Goal: Transaction & Acquisition: Purchase product/service

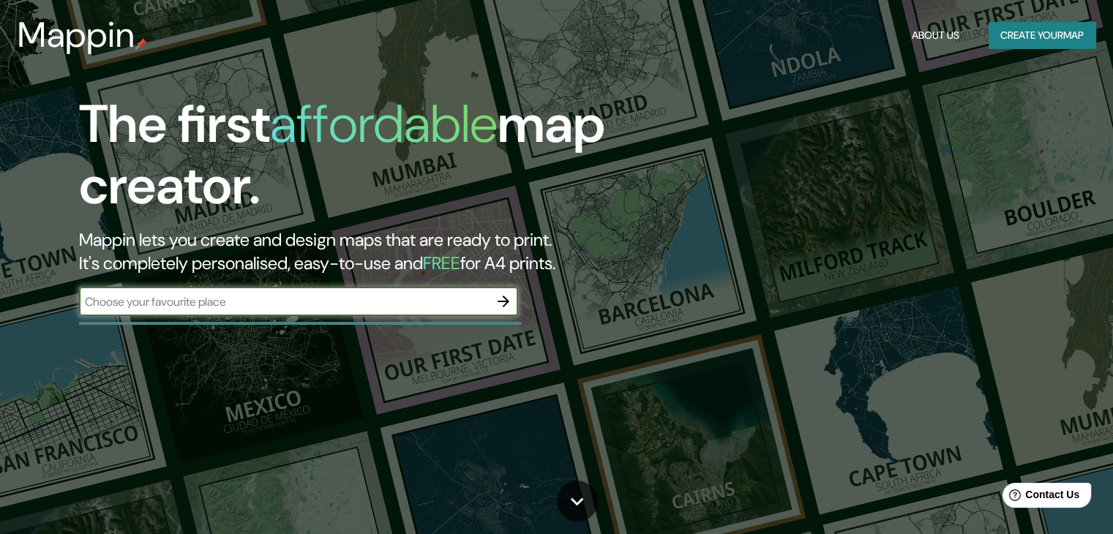
click at [506, 302] on icon "button" at bounding box center [504, 302] width 12 height 12
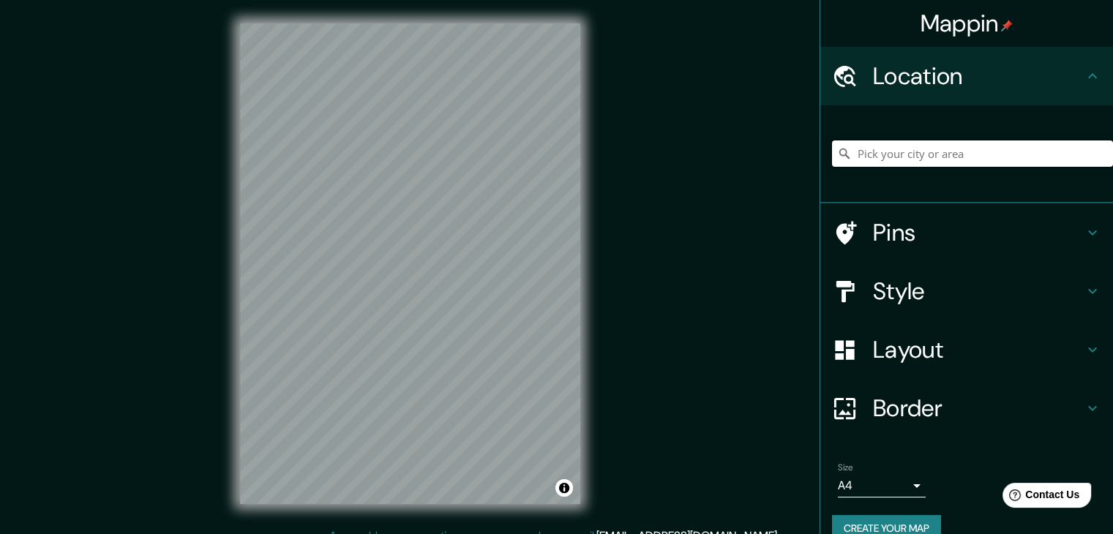
click at [894, 157] on input "Pick your city or area" at bounding box center [972, 154] width 281 height 26
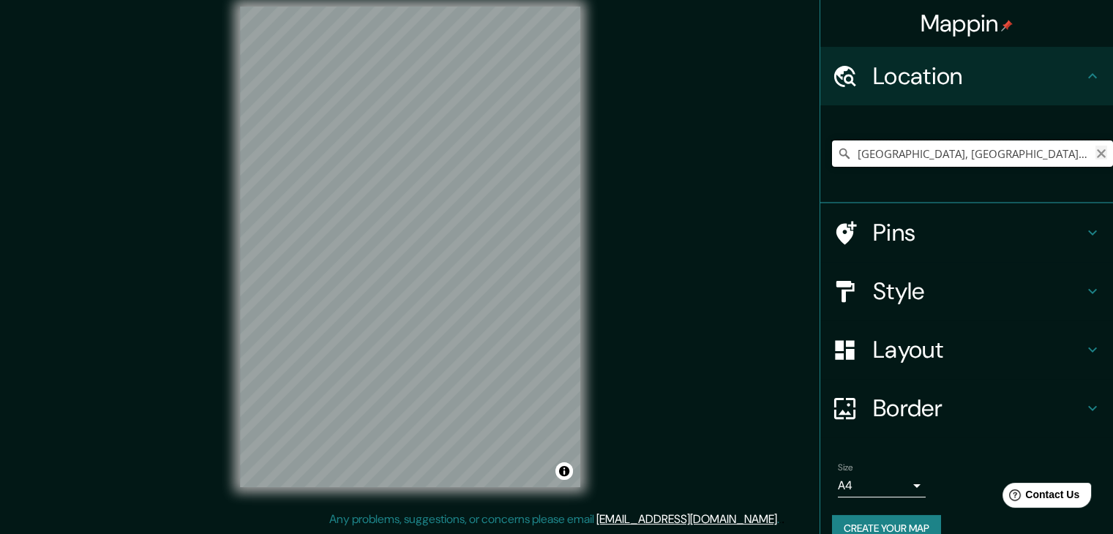
type input "[GEOGRAPHIC_DATA], [GEOGRAPHIC_DATA], [GEOGRAPHIC_DATA], [GEOGRAPHIC_DATA]"
click at [1096, 152] on icon "Clear" at bounding box center [1102, 154] width 12 height 12
click at [992, 157] on input "Pick your city or area" at bounding box center [972, 154] width 281 height 26
type input "[GEOGRAPHIC_DATA], [GEOGRAPHIC_DATA][PERSON_NAME], [GEOGRAPHIC_DATA]"
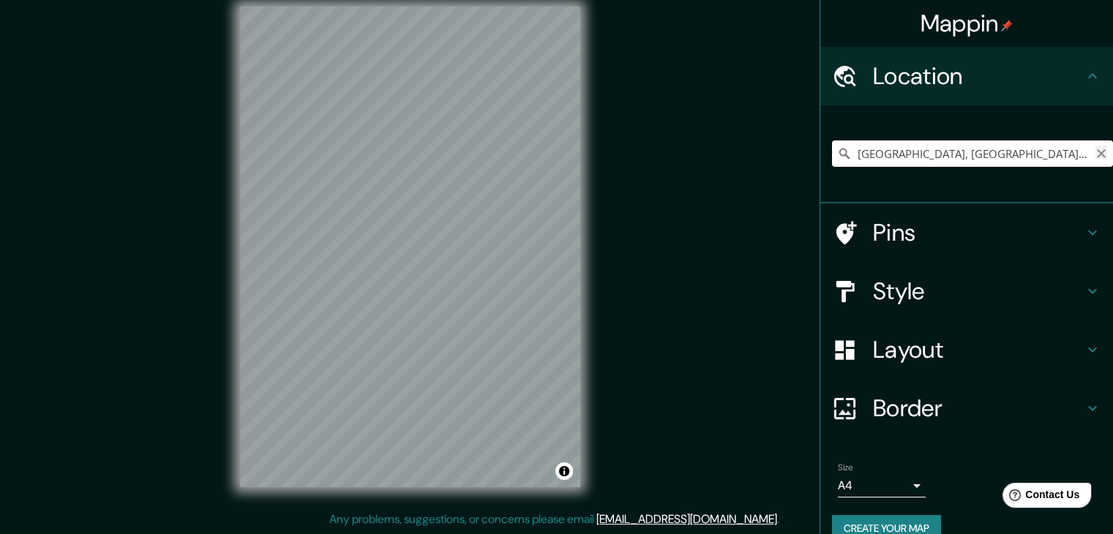
click at [1096, 156] on icon "Clear" at bounding box center [1102, 154] width 12 height 12
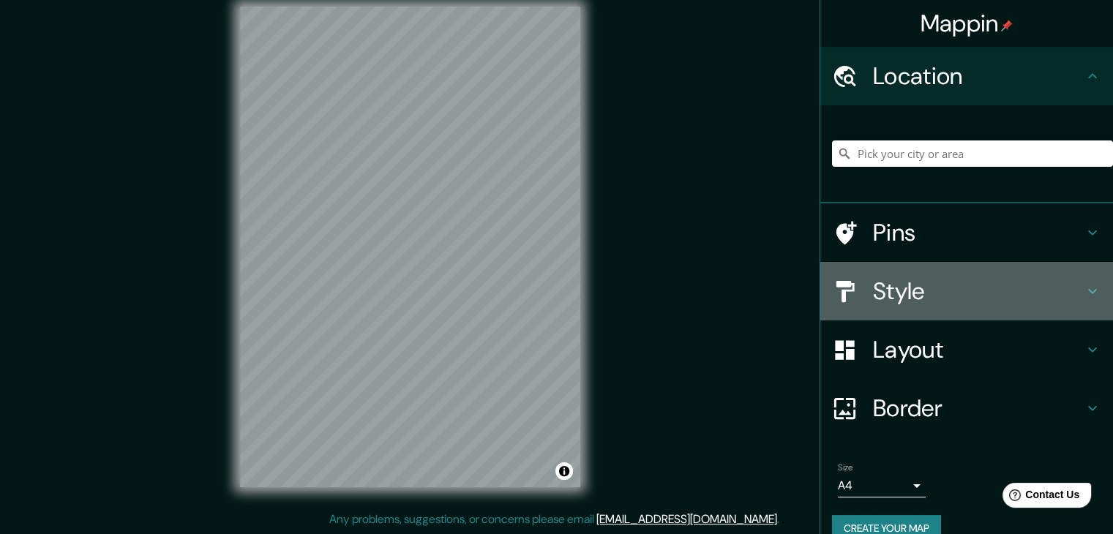
click at [981, 283] on h4 "Style" at bounding box center [978, 291] width 211 height 29
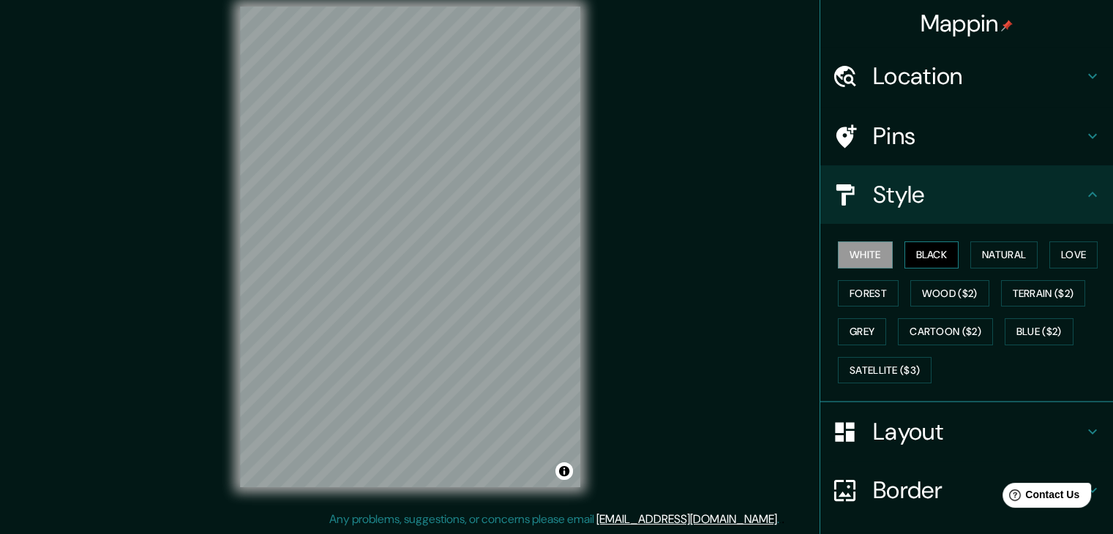
click at [919, 252] on button "Black" at bounding box center [932, 255] width 55 height 27
click at [1008, 250] on button "Natural" at bounding box center [1003, 255] width 67 height 27
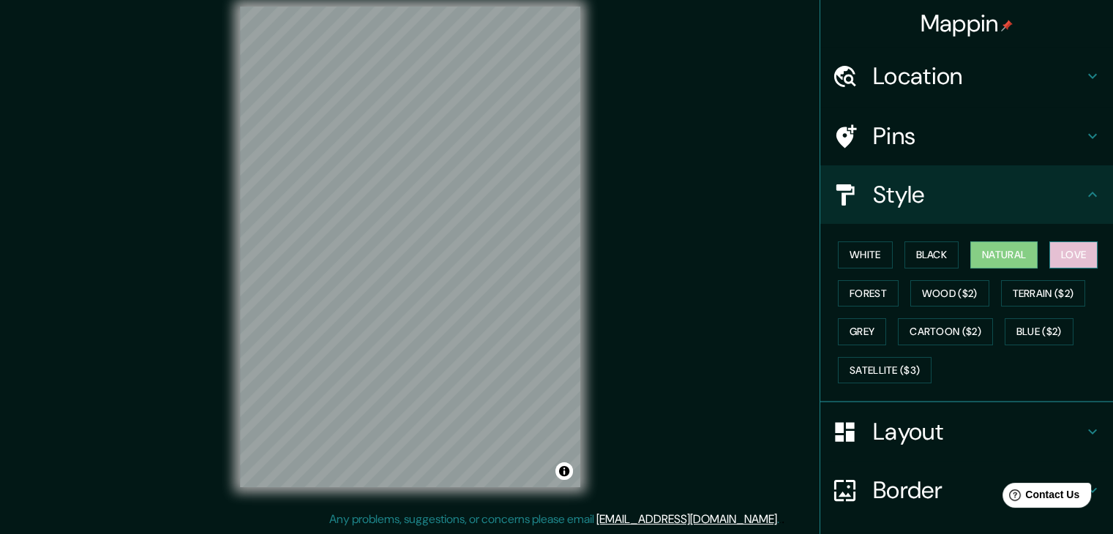
click at [1066, 252] on button "Love" at bounding box center [1073, 255] width 48 height 27
click at [839, 296] on button "Forest" at bounding box center [868, 293] width 61 height 27
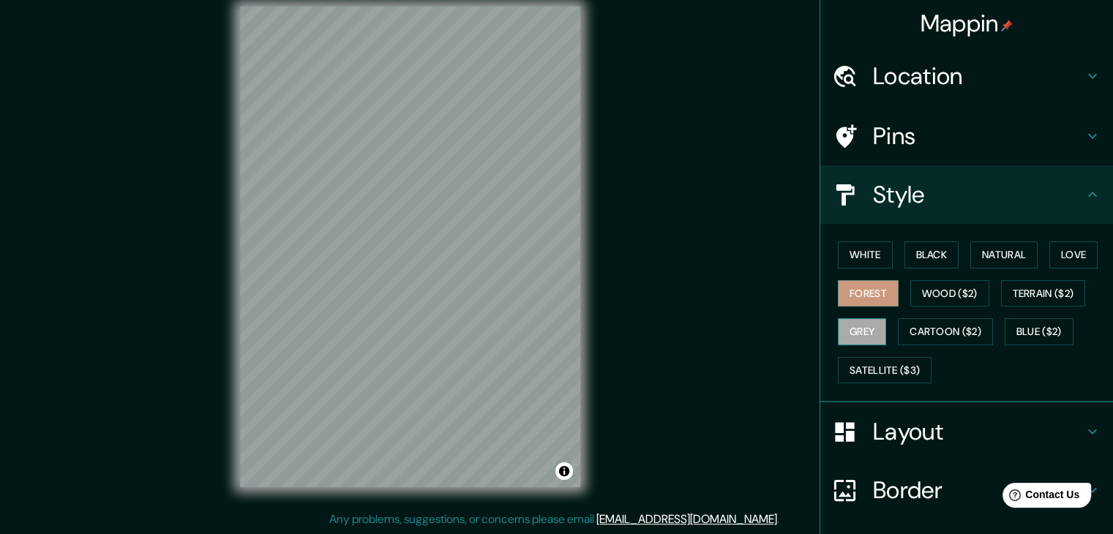
click at [853, 332] on button "Grey" at bounding box center [862, 331] width 48 height 27
click at [853, 294] on button "Forest" at bounding box center [868, 293] width 61 height 27
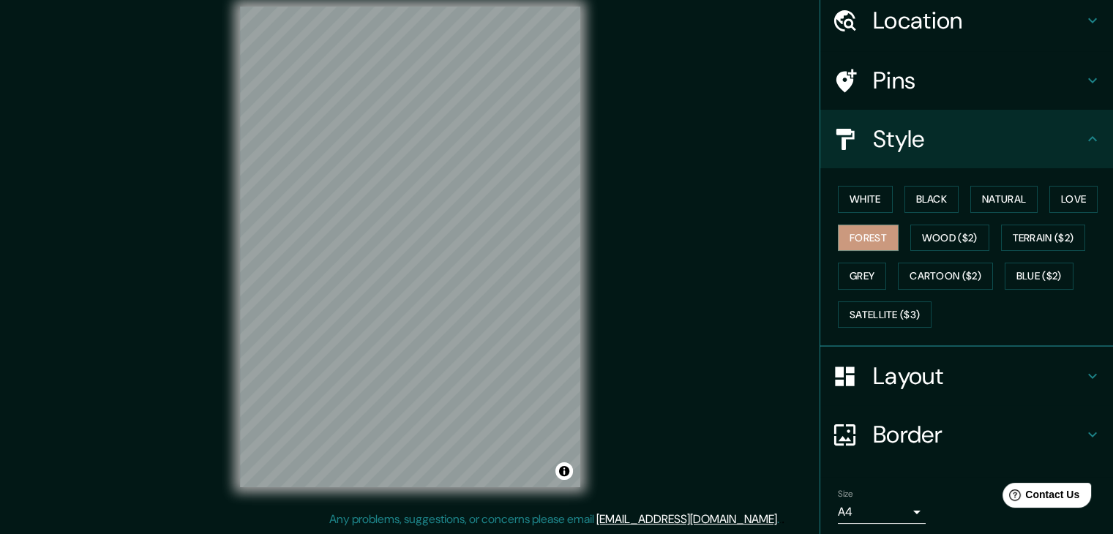
scroll to position [105, 0]
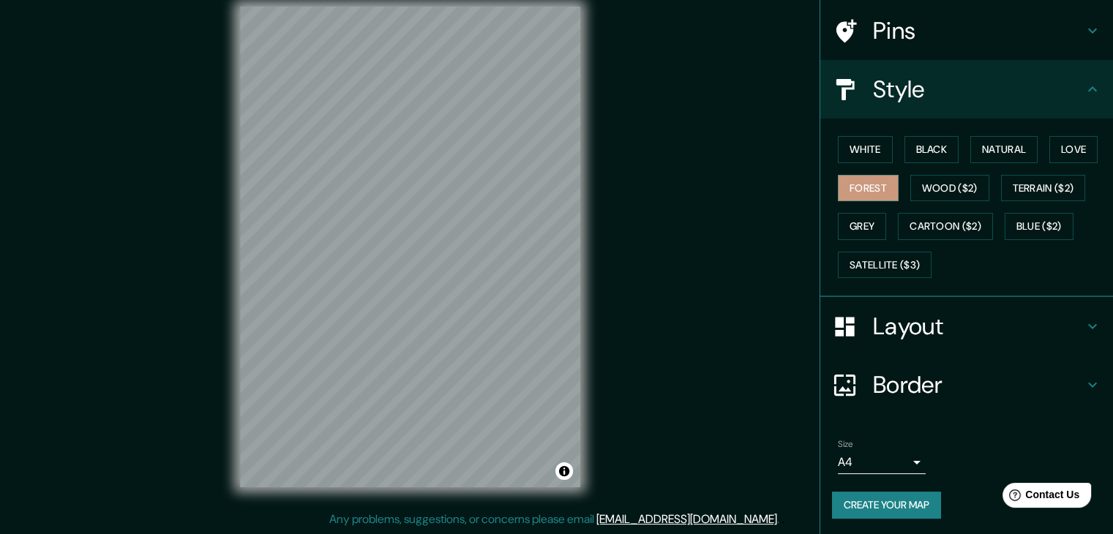
click at [902, 460] on body "Mappin Location [STREET_ADDRESS][PERSON_NAME] Pins Style [PERSON_NAME] Black Na…" at bounding box center [556, 250] width 1113 height 534
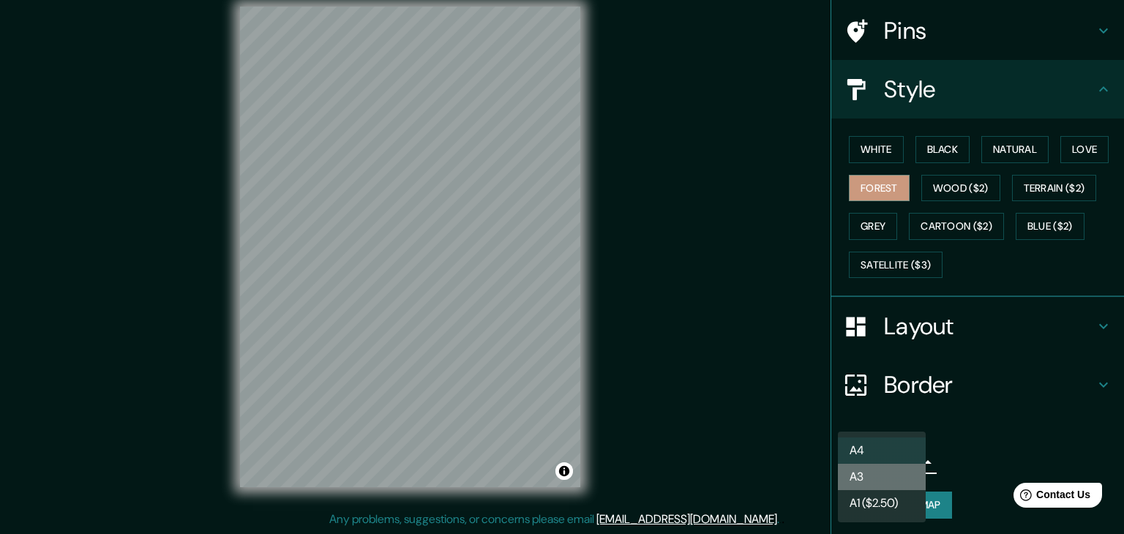
click at [872, 473] on li "A3" at bounding box center [882, 477] width 88 height 26
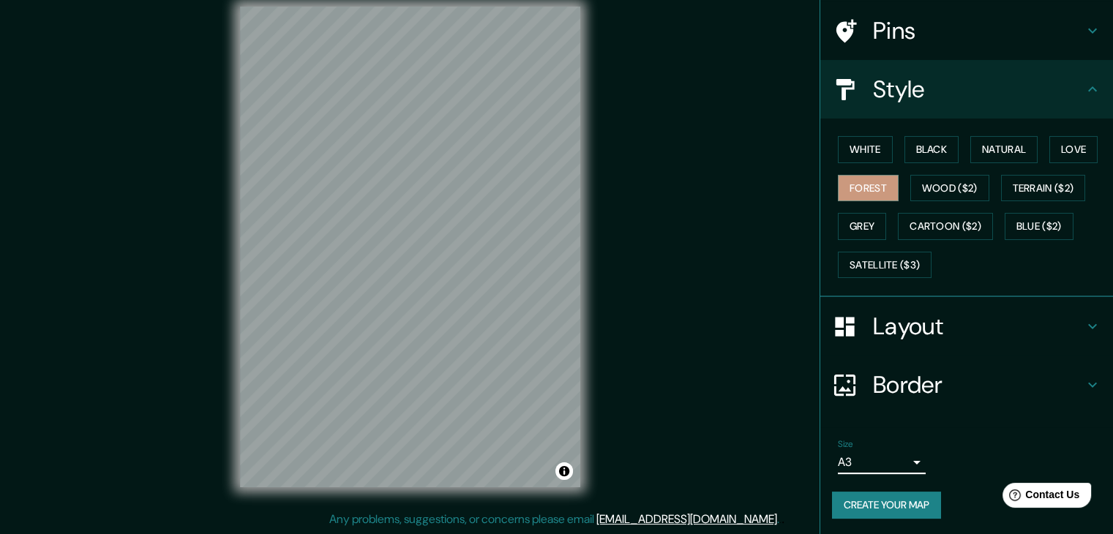
click at [888, 460] on body "Mappin Location [STREET_ADDRESS][PERSON_NAME] Pins Style [PERSON_NAME] Black Na…" at bounding box center [556, 250] width 1113 height 534
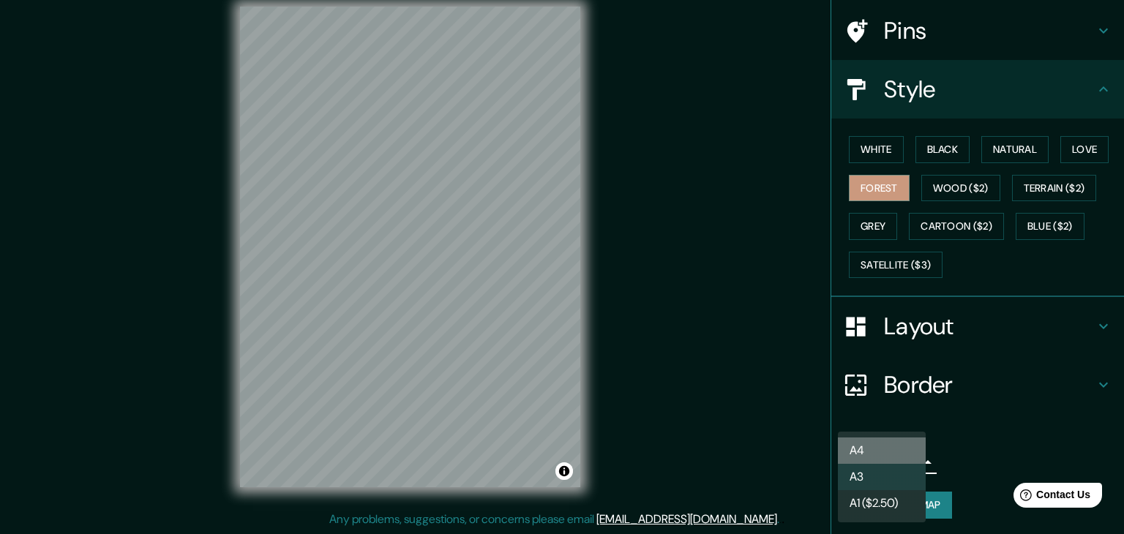
click at [883, 454] on li "A4" at bounding box center [882, 451] width 88 height 26
type input "single"
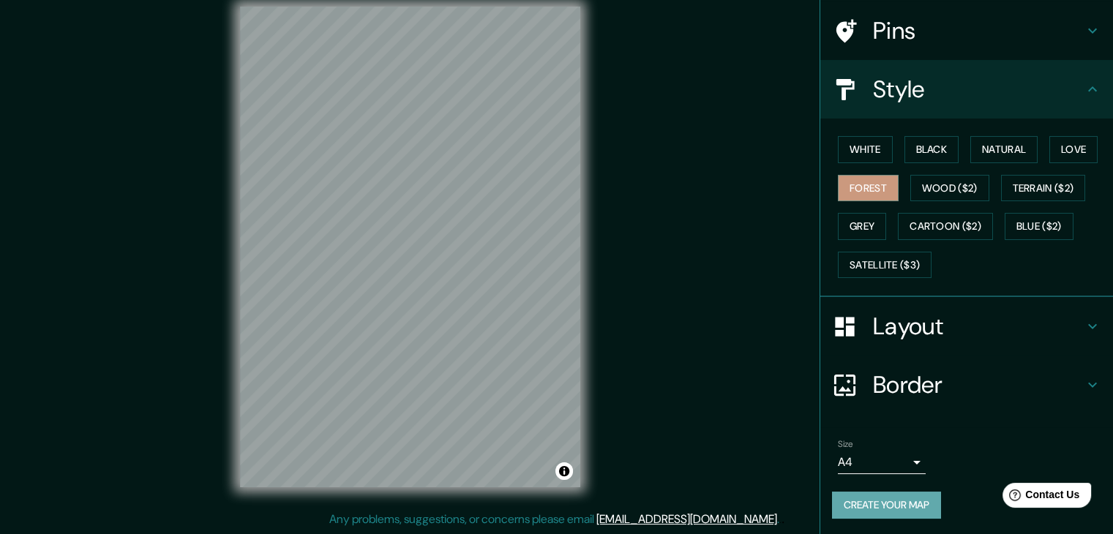
click at [881, 498] on button "Create your map" at bounding box center [886, 505] width 109 height 27
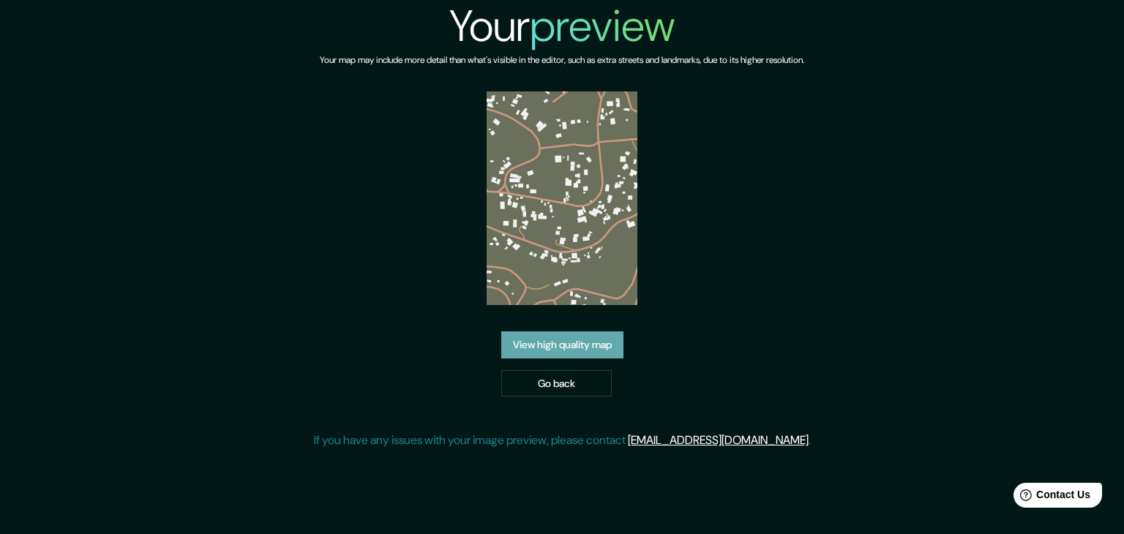
click at [534, 350] on link "View high quality map" at bounding box center [562, 345] width 122 height 27
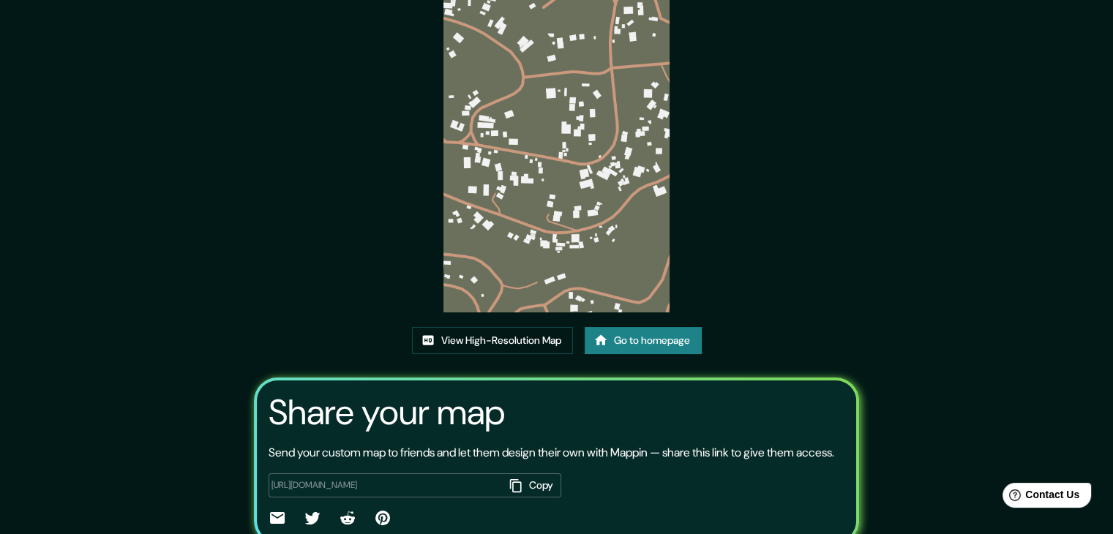
scroll to position [152, 0]
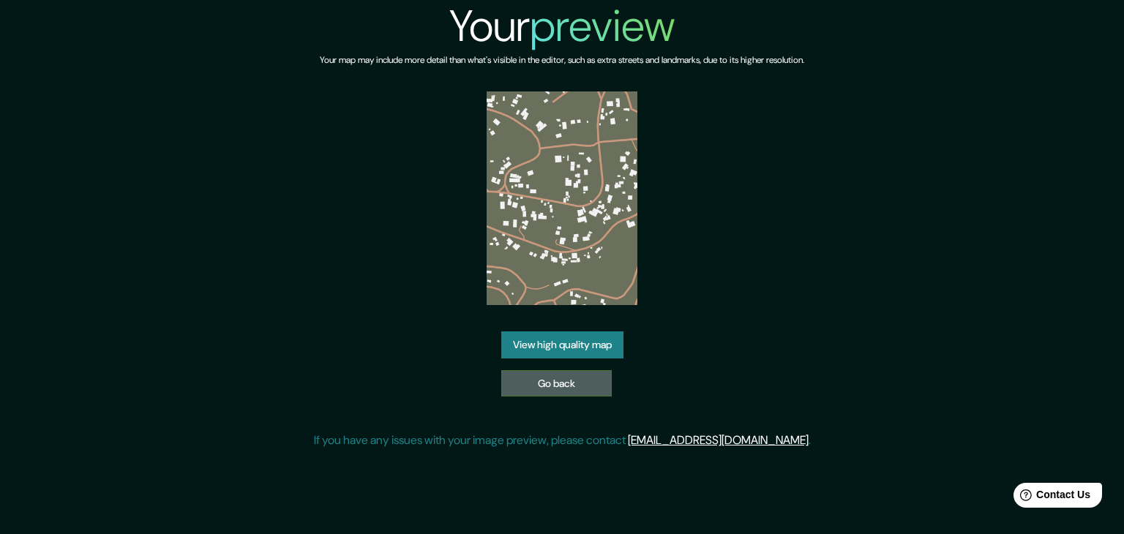
click at [580, 393] on link "Go back" at bounding box center [556, 383] width 111 height 27
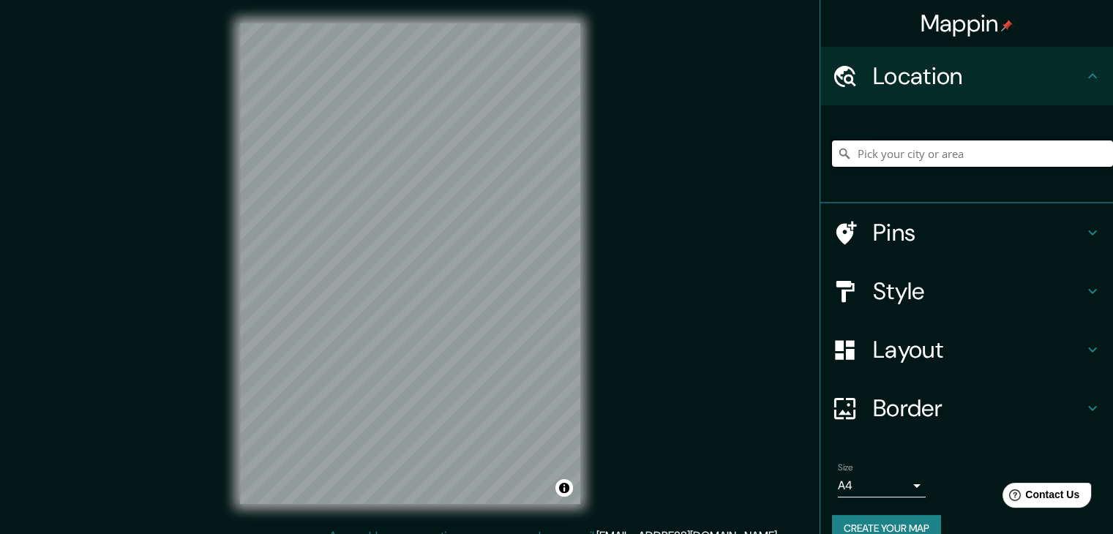
click at [928, 146] on input "Pick your city or area" at bounding box center [972, 154] width 281 height 26
click at [946, 346] on h4 "Layout" at bounding box center [978, 349] width 211 height 29
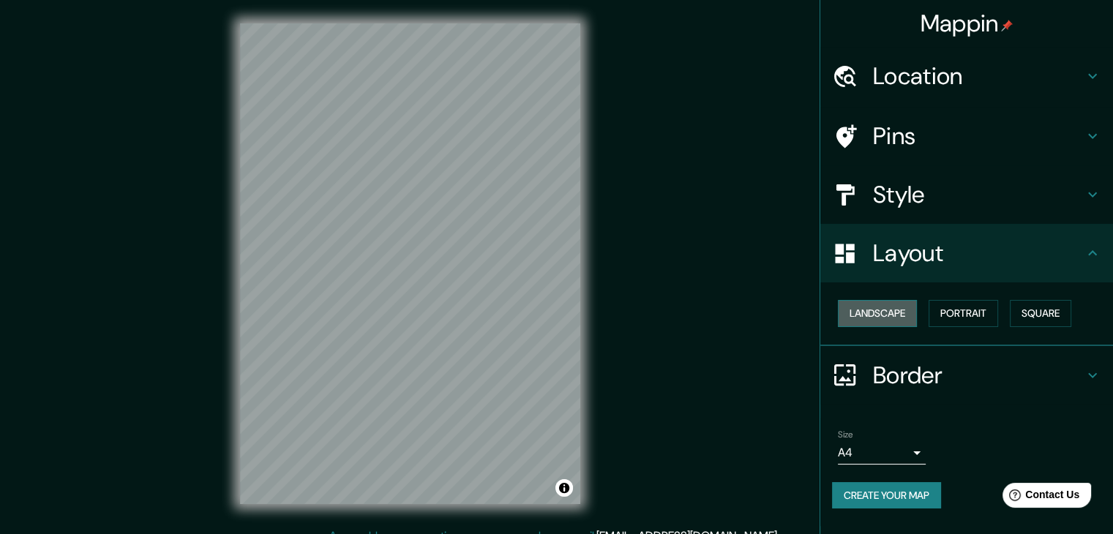
click at [887, 308] on button "Landscape" at bounding box center [877, 313] width 79 height 27
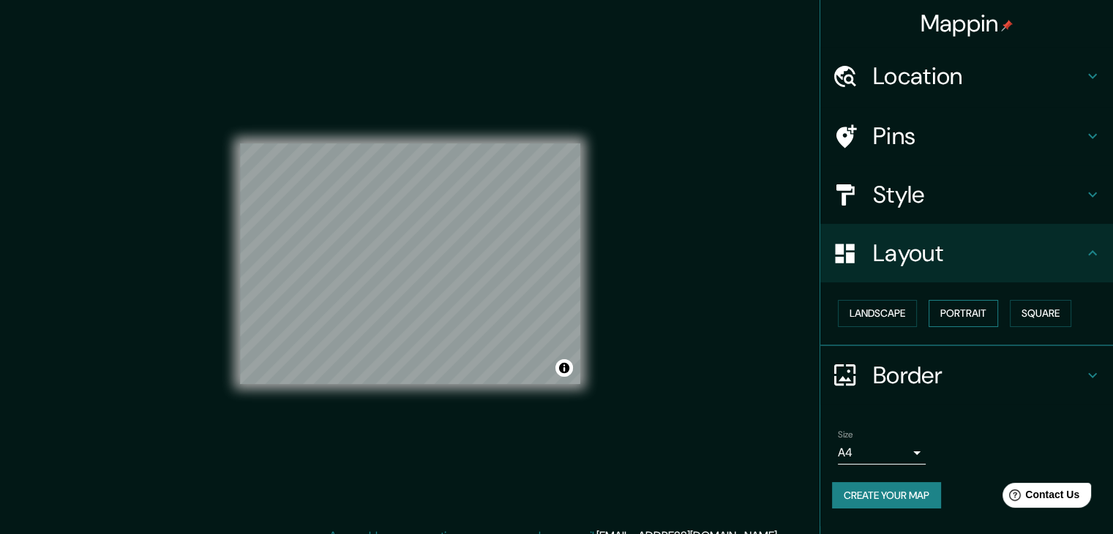
click at [966, 313] on button "Portrait" at bounding box center [964, 313] width 70 height 27
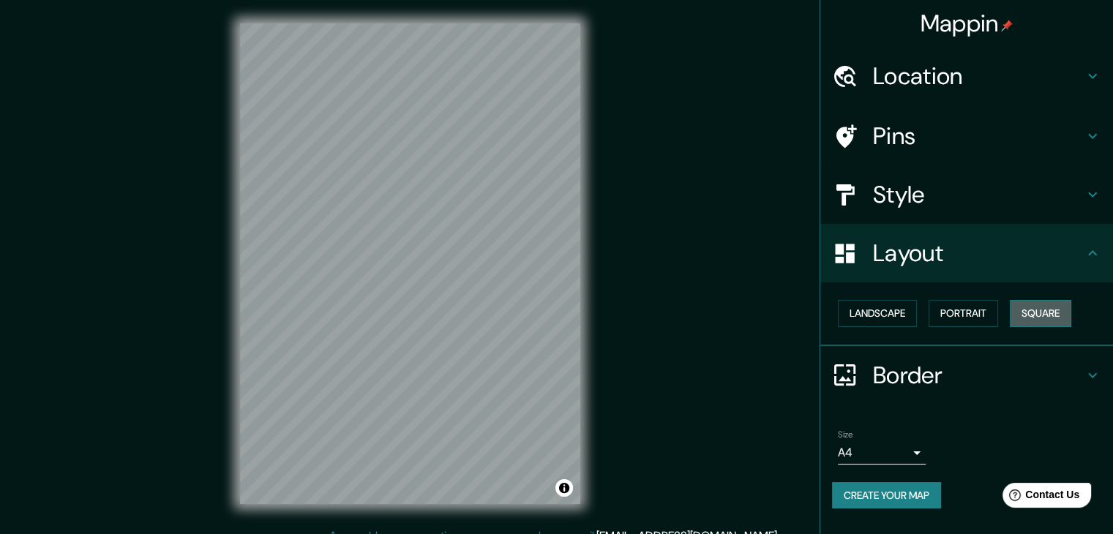
click at [1035, 308] on button "Square" at bounding box center [1040, 313] width 61 height 27
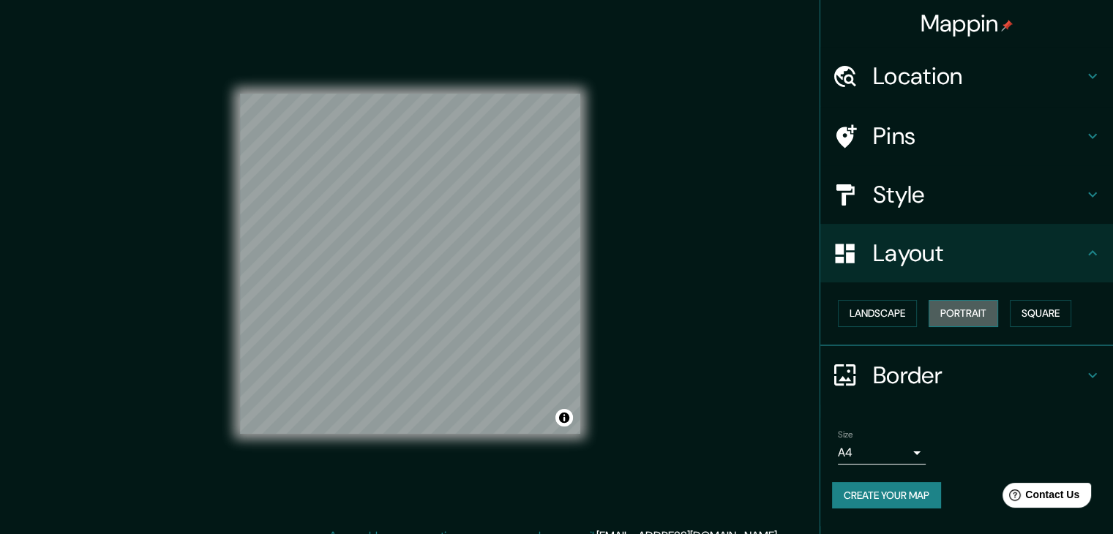
click at [952, 319] on button "Portrait" at bounding box center [964, 313] width 70 height 27
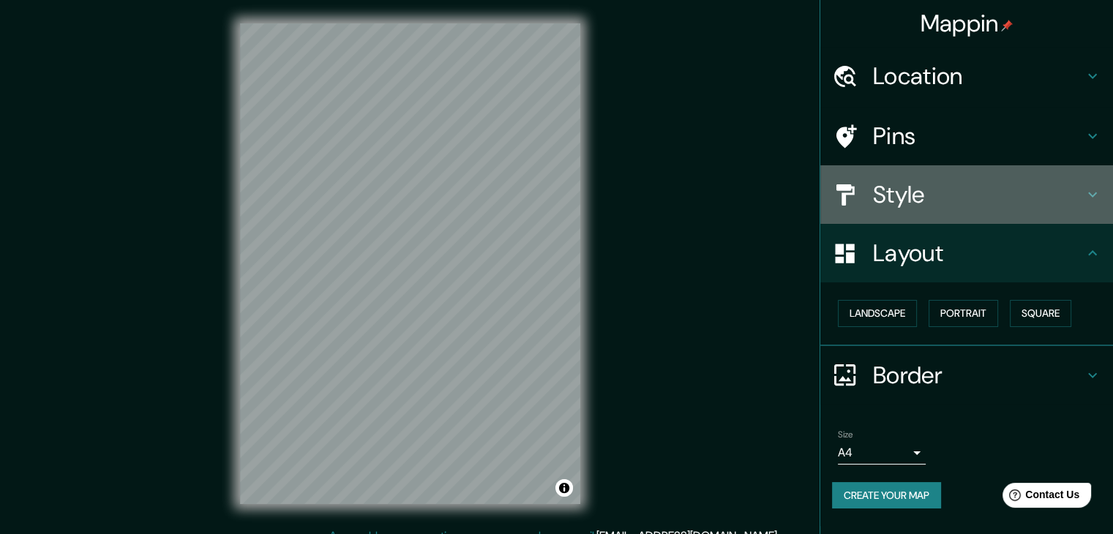
click at [940, 192] on h4 "Style" at bounding box center [978, 194] width 211 height 29
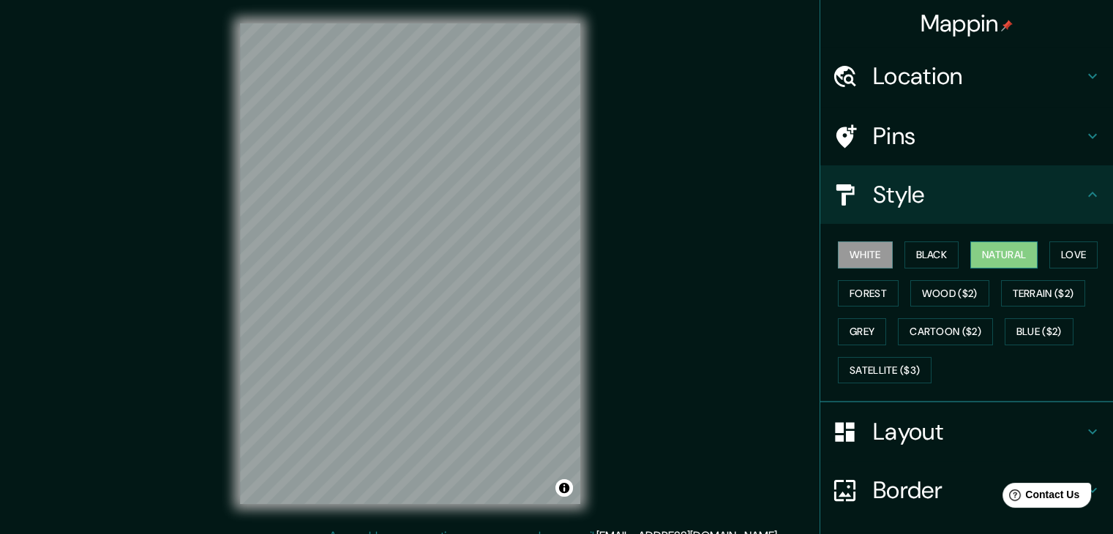
click at [1013, 252] on button "Natural" at bounding box center [1003, 255] width 67 height 27
click at [1066, 259] on button "Love" at bounding box center [1073, 255] width 48 height 27
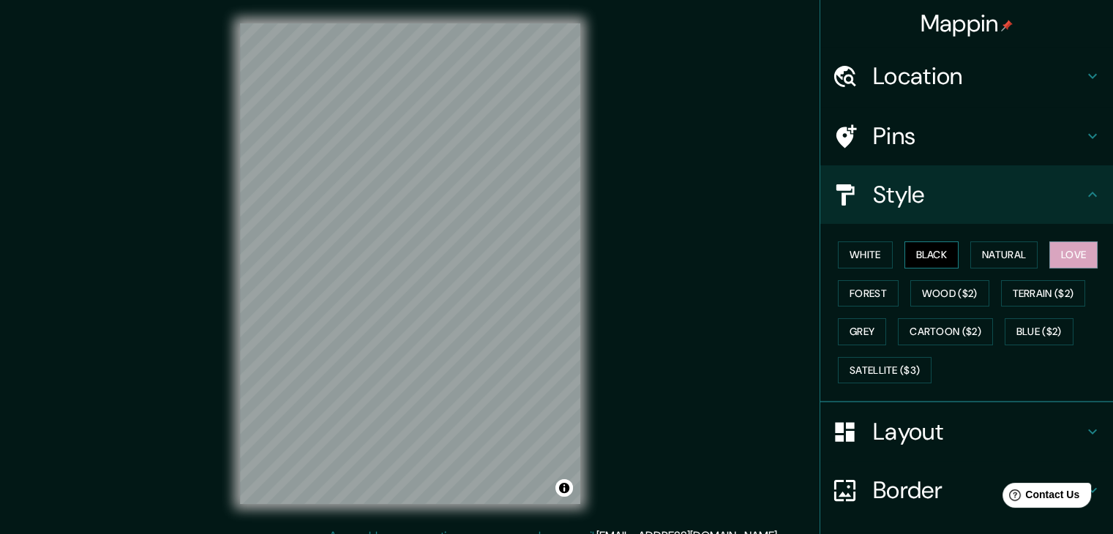
click at [916, 252] on button "Black" at bounding box center [932, 255] width 55 height 27
click at [872, 254] on button "White" at bounding box center [865, 255] width 55 height 27
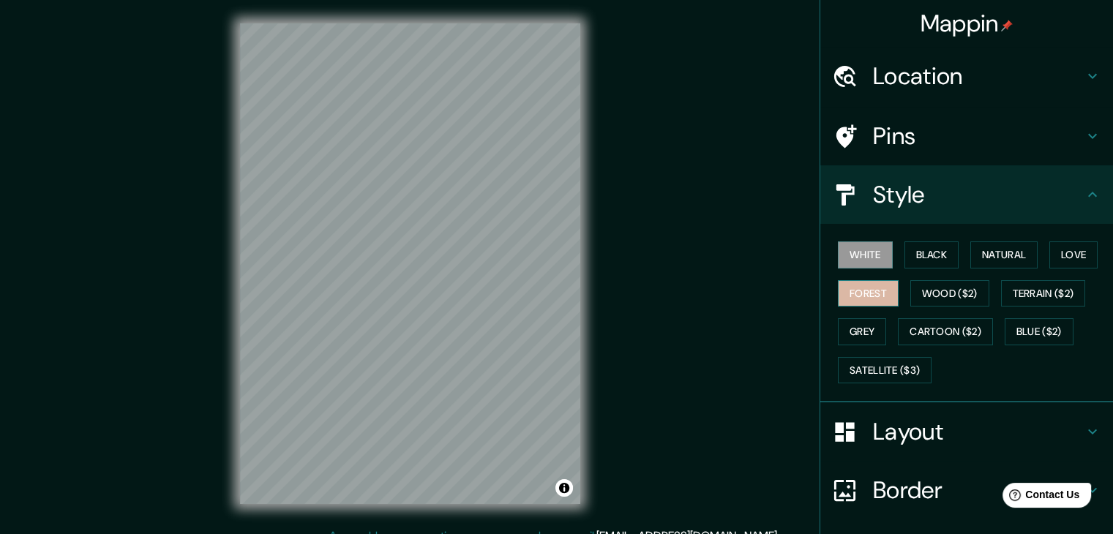
click at [872, 290] on button "Forest" at bounding box center [868, 293] width 61 height 27
click at [942, 285] on button "Wood ($2)" at bounding box center [949, 293] width 79 height 27
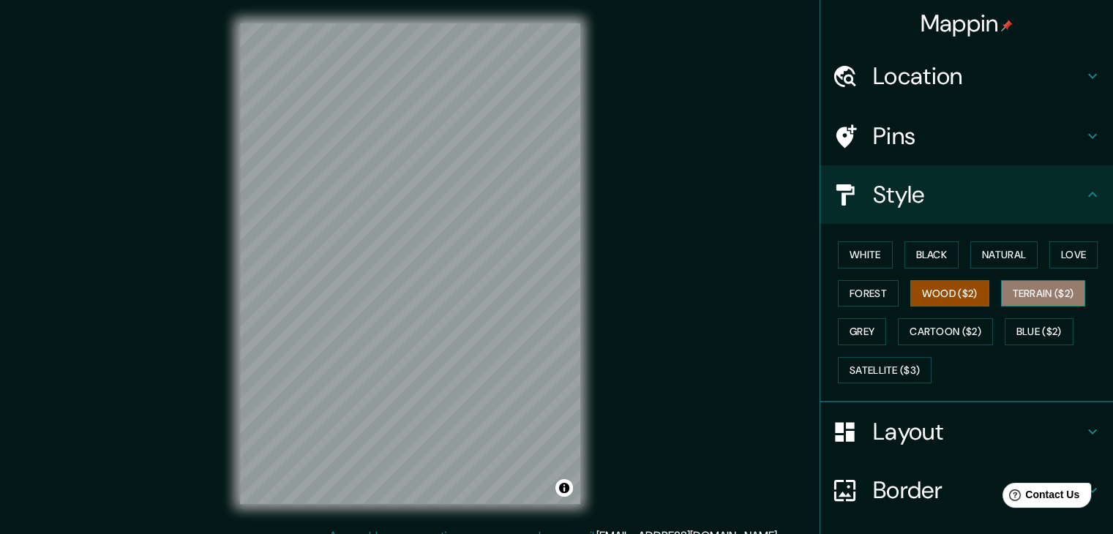
click at [1032, 292] on button "Terrain ($2)" at bounding box center [1043, 293] width 85 height 27
click at [947, 295] on button "Wood ($2)" at bounding box center [949, 293] width 79 height 27
click at [905, 332] on button "Cartoon ($2)" at bounding box center [945, 331] width 95 height 27
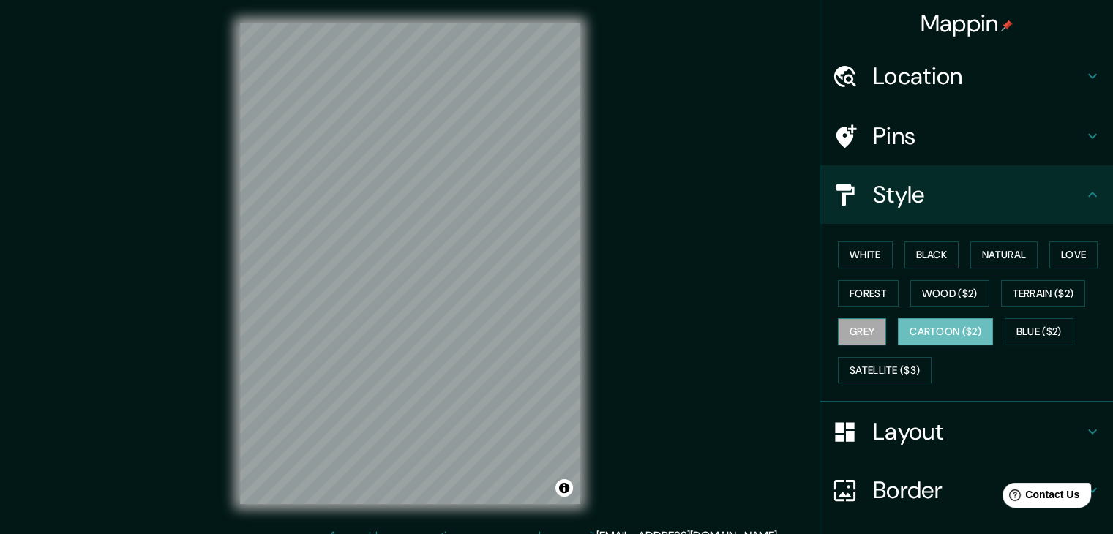
click at [856, 334] on button "Grey" at bounding box center [862, 331] width 48 height 27
click at [858, 286] on button "Forest" at bounding box center [868, 293] width 61 height 27
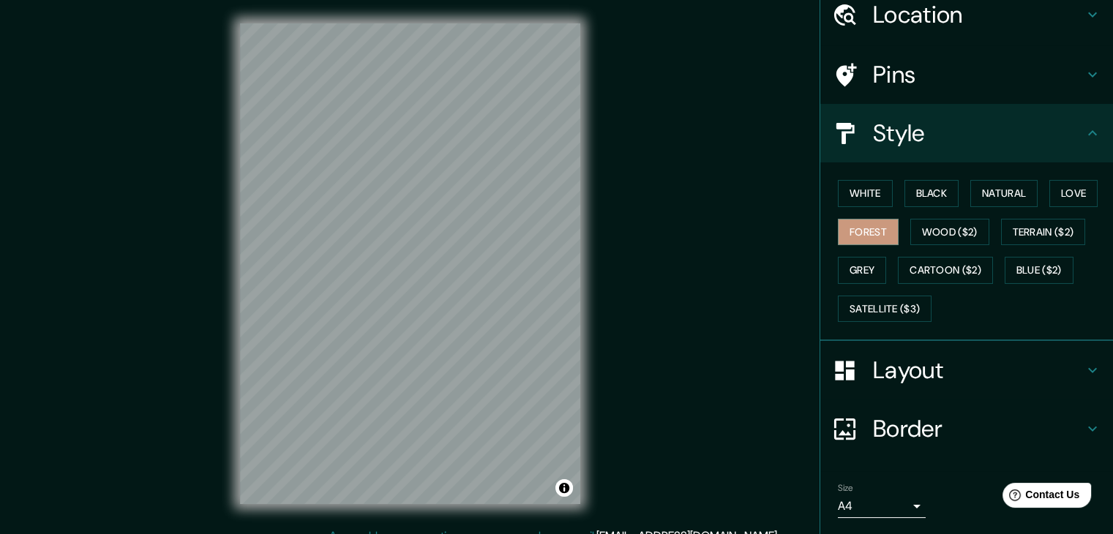
scroll to position [105, 0]
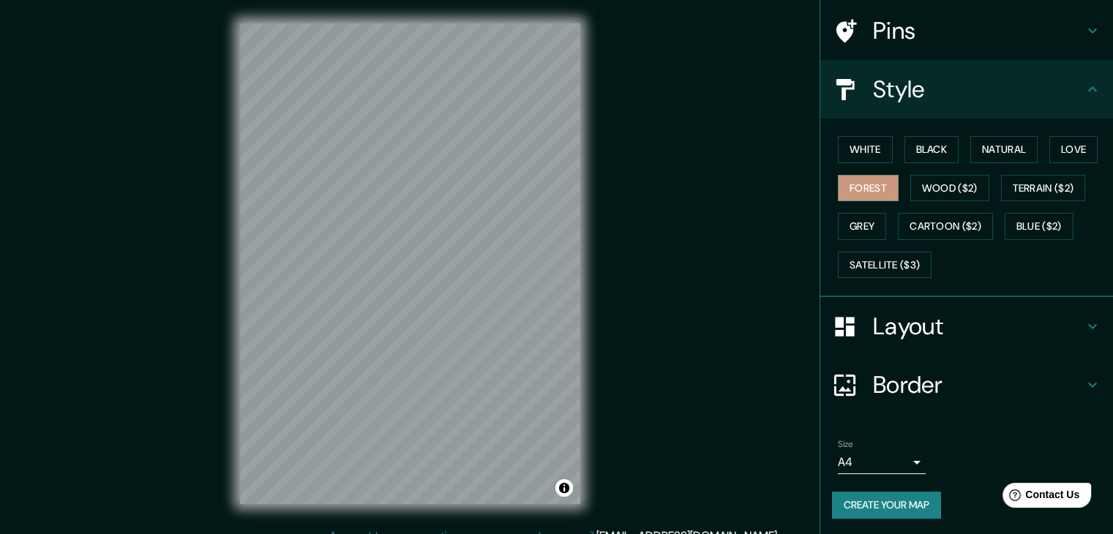
click at [881, 499] on button "Create your map" at bounding box center [886, 505] width 109 height 27
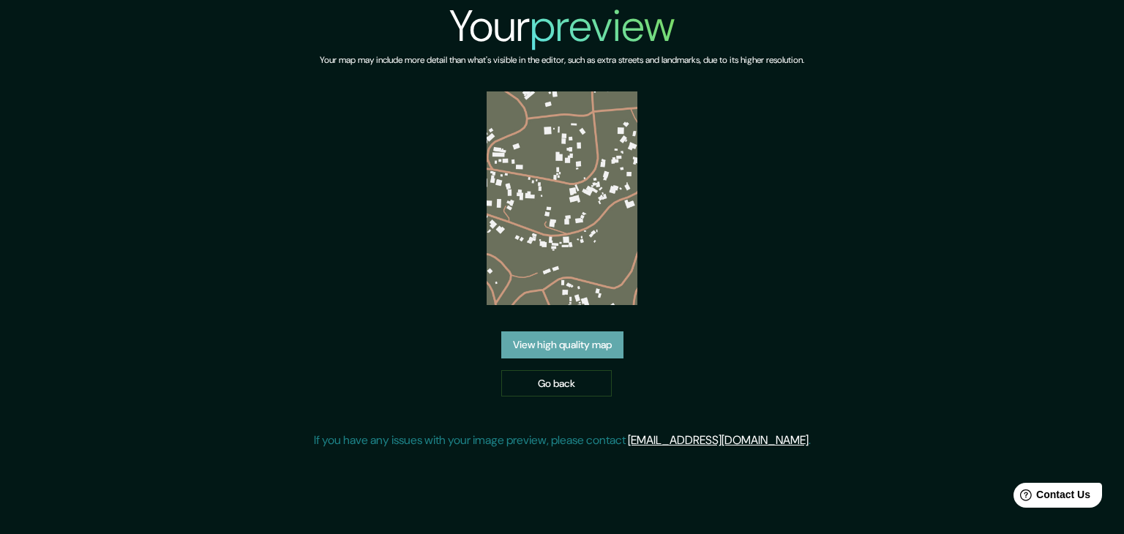
click at [536, 349] on link "View high quality map" at bounding box center [562, 345] width 122 height 27
